Goal: Check status: Check status

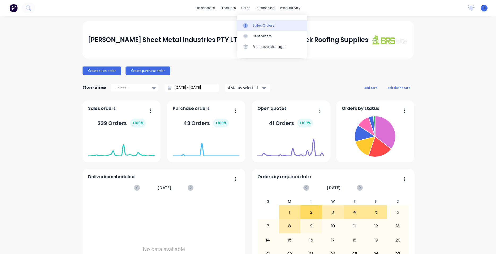
click at [283, 25] on link "Sales Orders" at bounding box center [272, 25] width 70 height 11
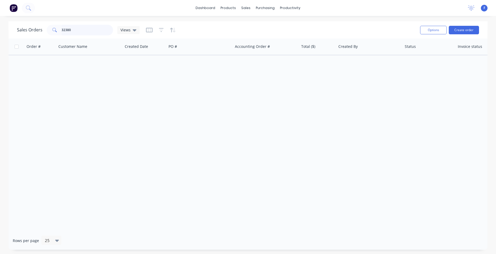
drag, startPoint x: 83, startPoint y: 32, endPoint x: -14, endPoint y: 18, distance: 97.6
click at [62, 25] on input "32380" at bounding box center [88, 30] width 52 height 11
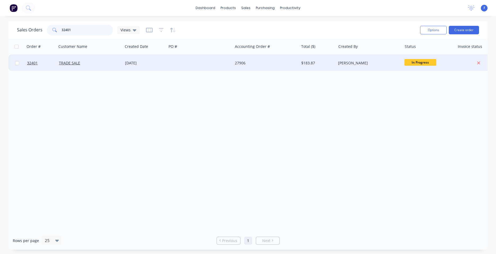
type input "32401"
click at [271, 68] on div "27906" at bounding box center [266, 63] width 66 height 16
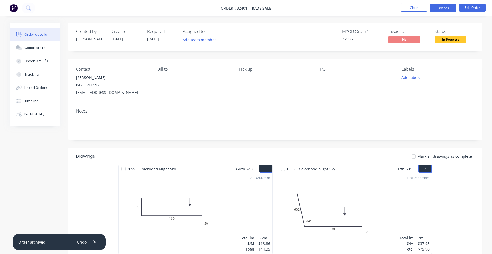
click at [439, 7] on button "Options" at bounding box center [443, 8] width 27 height 9
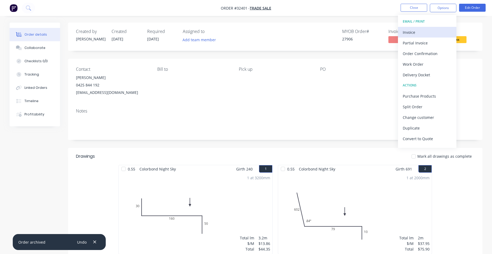
click at [420, 34] on div "Invoice" at bounding box center [427, 32] width 49 height 8
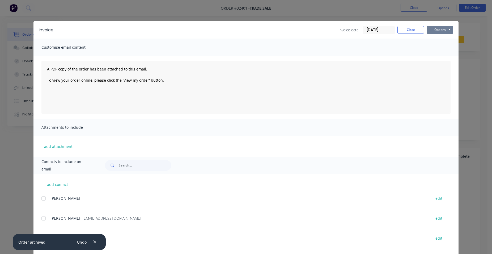
click at [444, 30] on button "Options" at bounding box center [440, 30] width 27 height 8
click at [435, 45] on button "Print" at bounding box center [444, 48] width 34 height 9
click at [406, 29] on button "Close" at bounding box center [410, 30] width 27 height 8
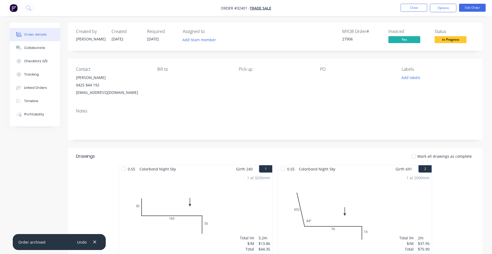
click at [454, 38] on span "In Progress" at bounding box center [451, 39] width 32 height 7
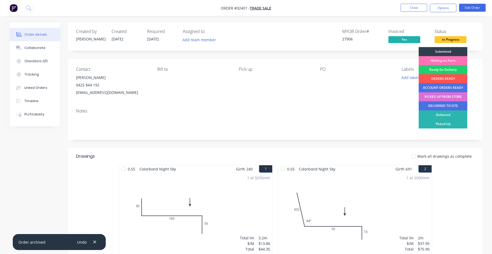
click at [438, 97] on div "PICKED UP FROM STORE" at bounding box center [443, 96] width 49 height 9
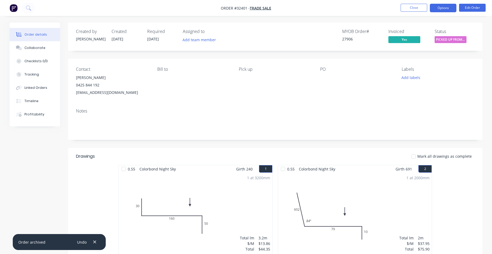
drag, startPoint x: 435, startPoint y: 5, endPoint x: 439, endPoint y: 7, distance: 4.4
click at [437, 6] on button "Options" at bounding box center [443, 8] width 27 height 9
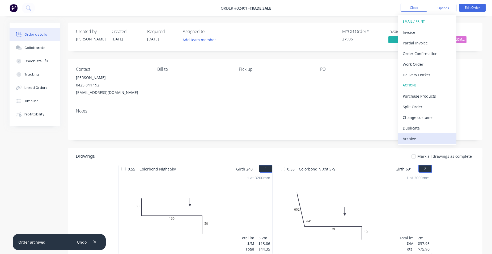
click at [416, 140] on div "Archive" at bounding box center [427, 139] width 49 height 8
